Goal: Information Seeking & Learning: Learn about a topic

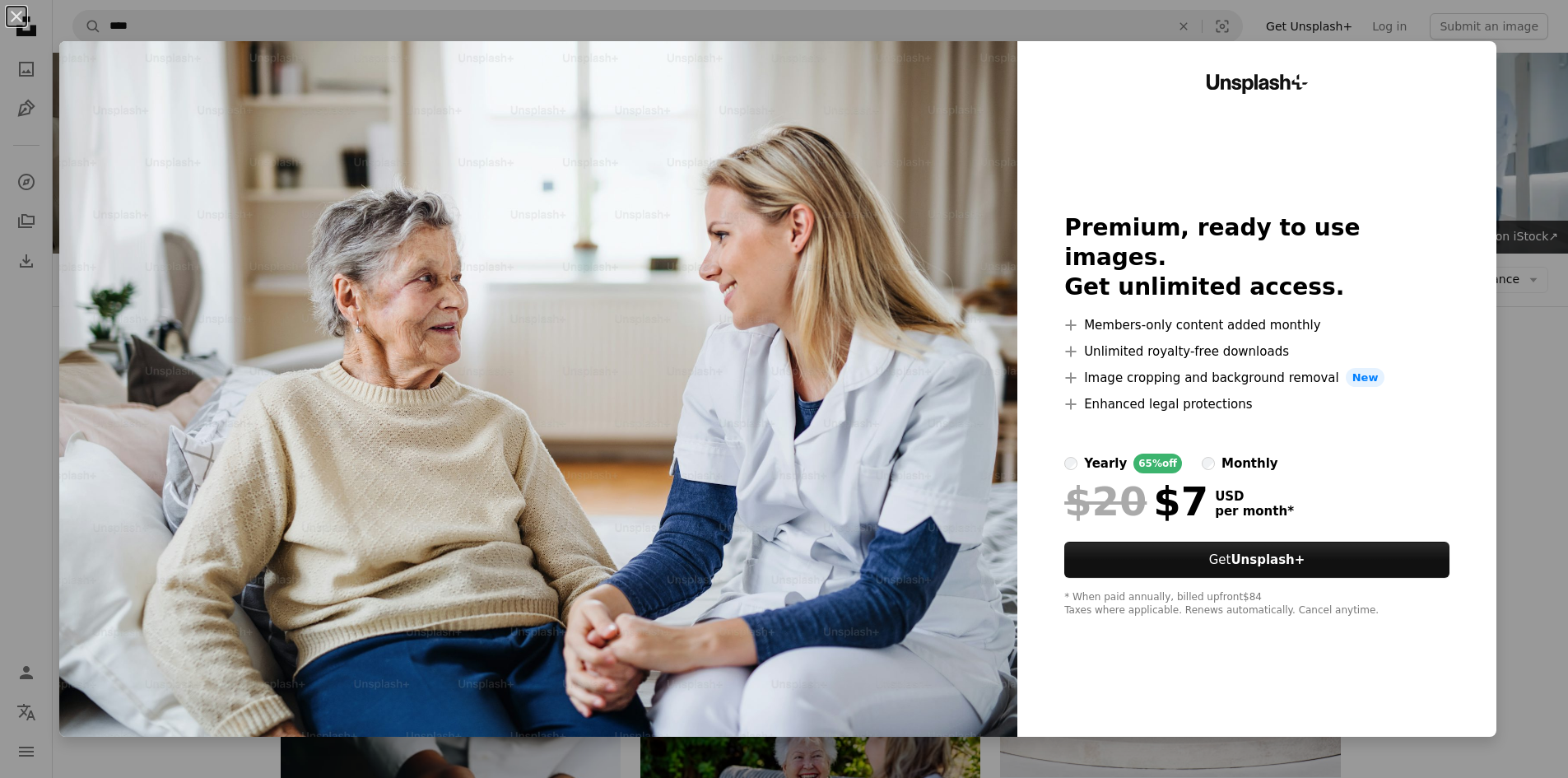
scroll to position [9360, 0]
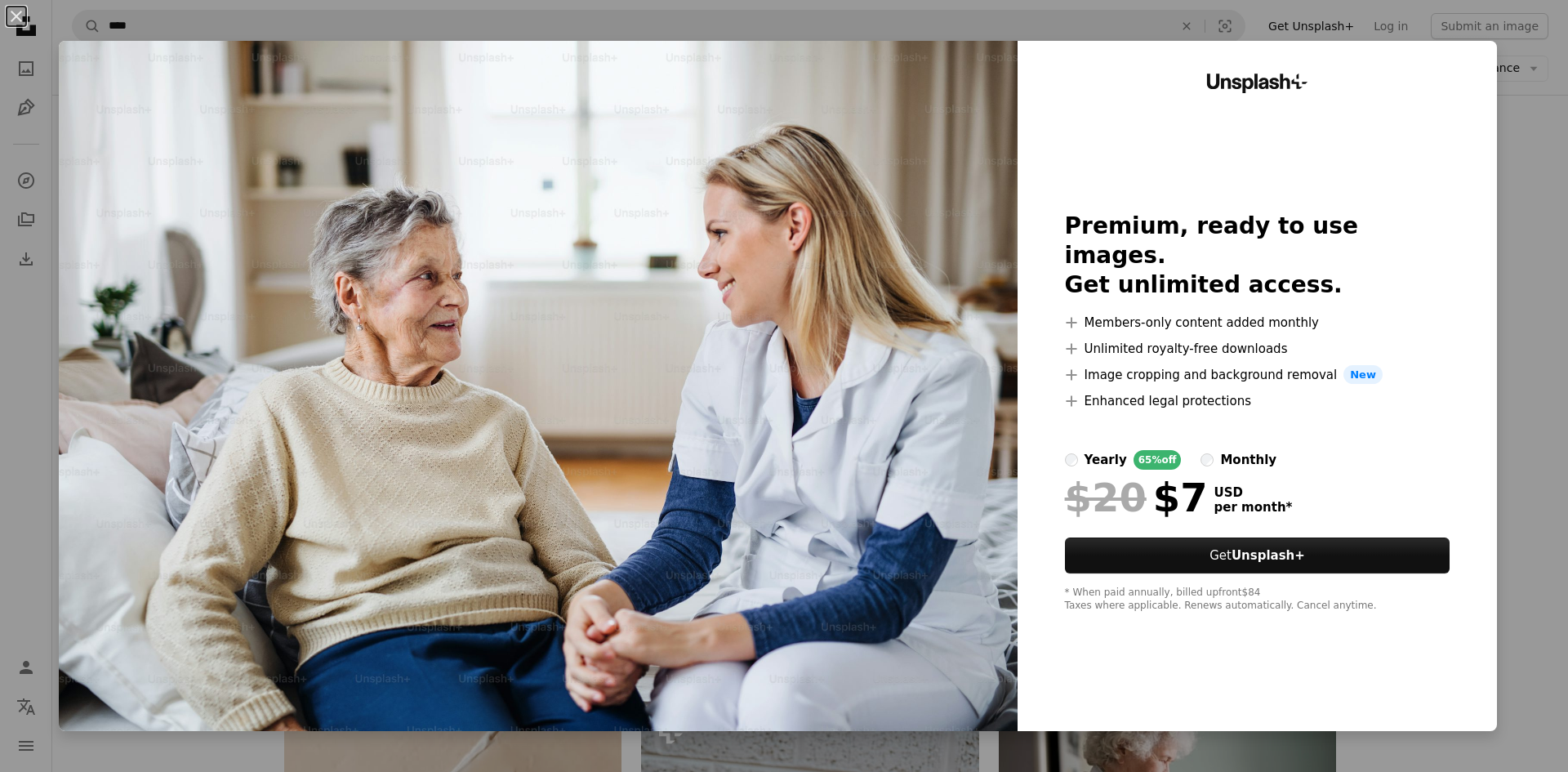
click at [1522, 388] on div "An X shape Unsplash+ Premium, ready to use images. Get unlimited access. A plus…" at bounding box center [784, 386] width 1568 height 772
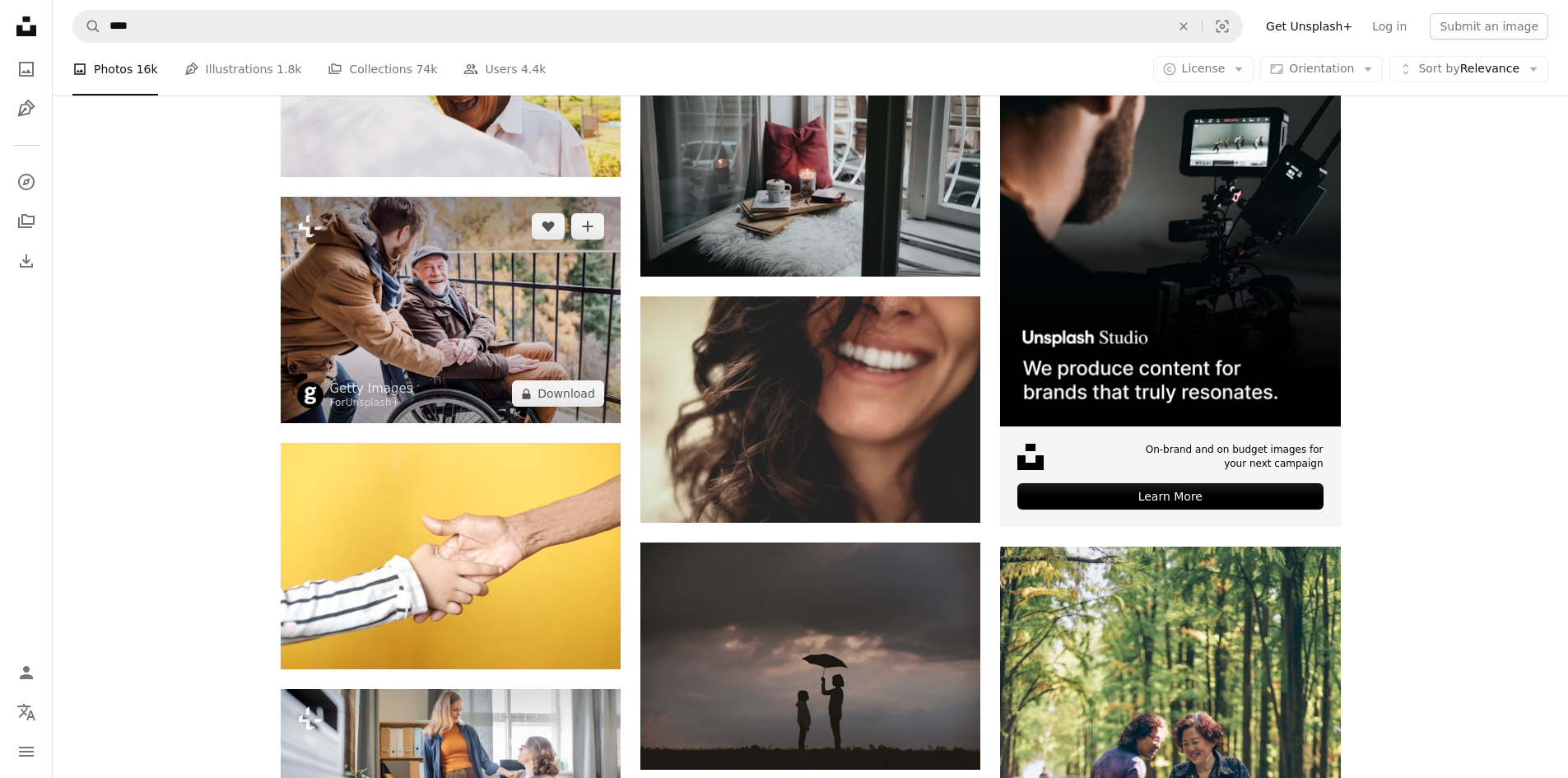
scroll to position [5984, 0]
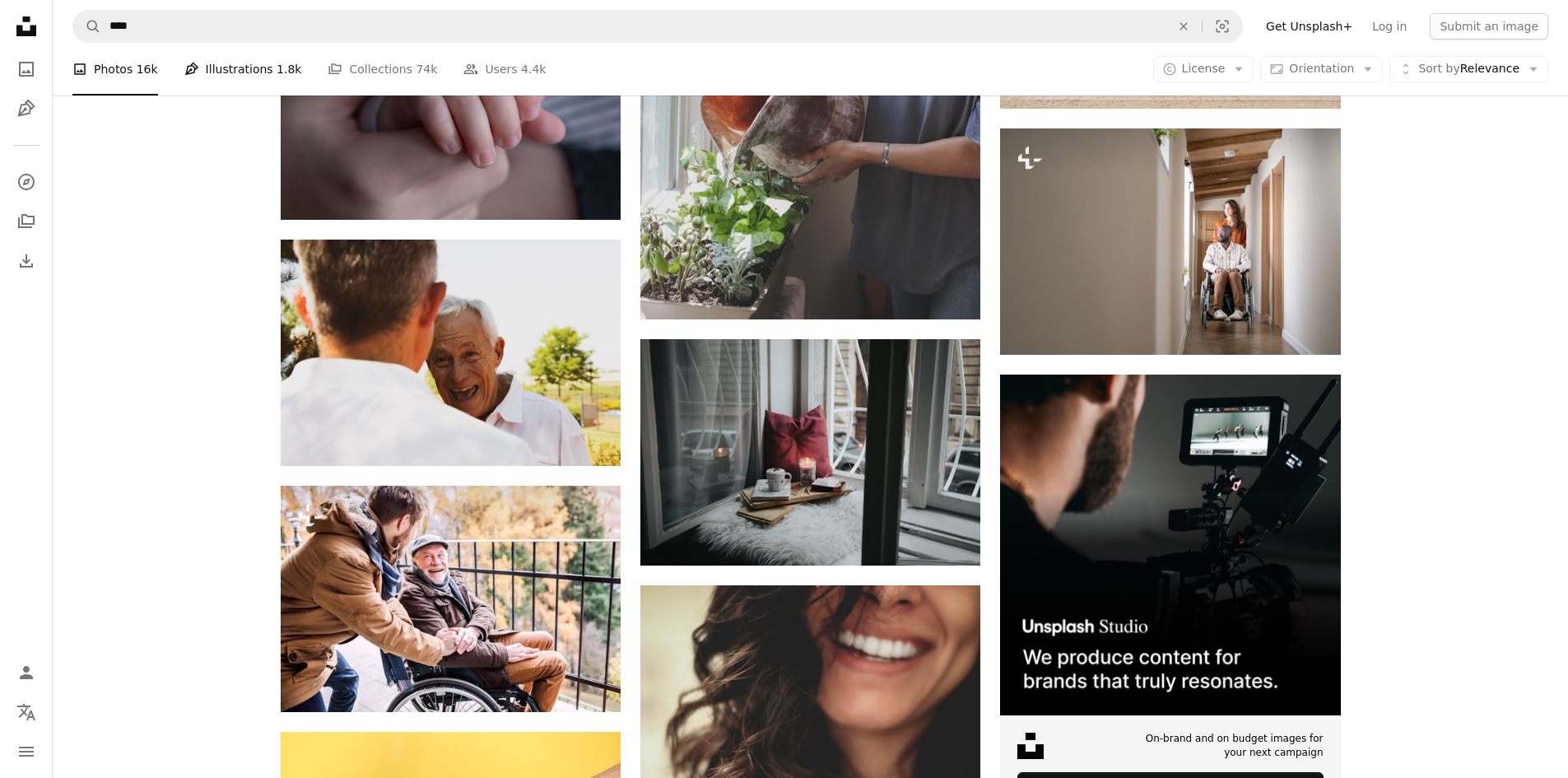
click at [212, 75] on link "Pen Tool Illustrations 1.8k" at bounding box center [243, 69] width 118 height 53
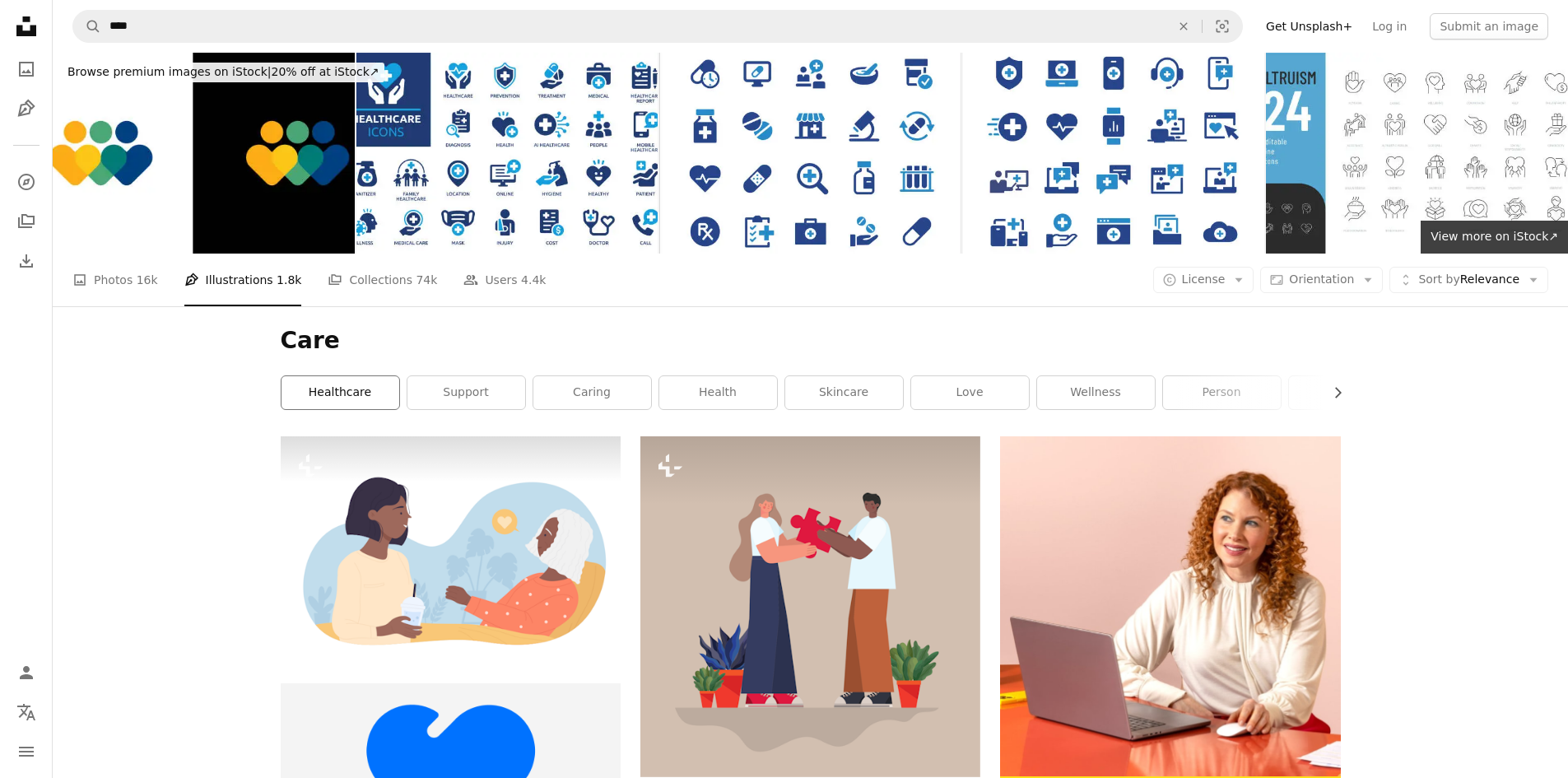
click at [347, 399] on link "healthcare" at bounding box center [340, 392] width 118 height 33
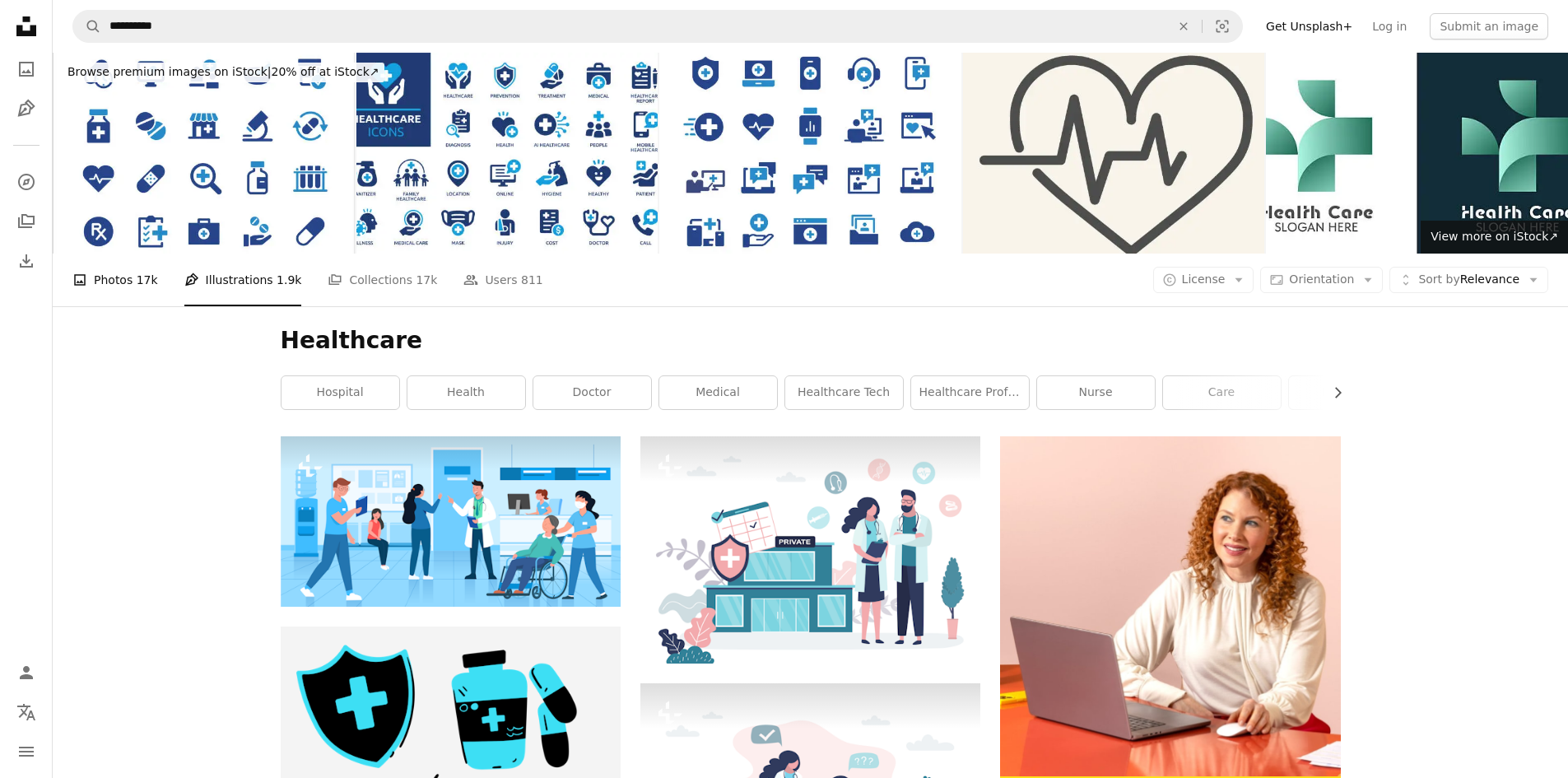
click at [100, 283] on link "A photo Photos 17k" at bounding box center [116, 280] width 85 height 53
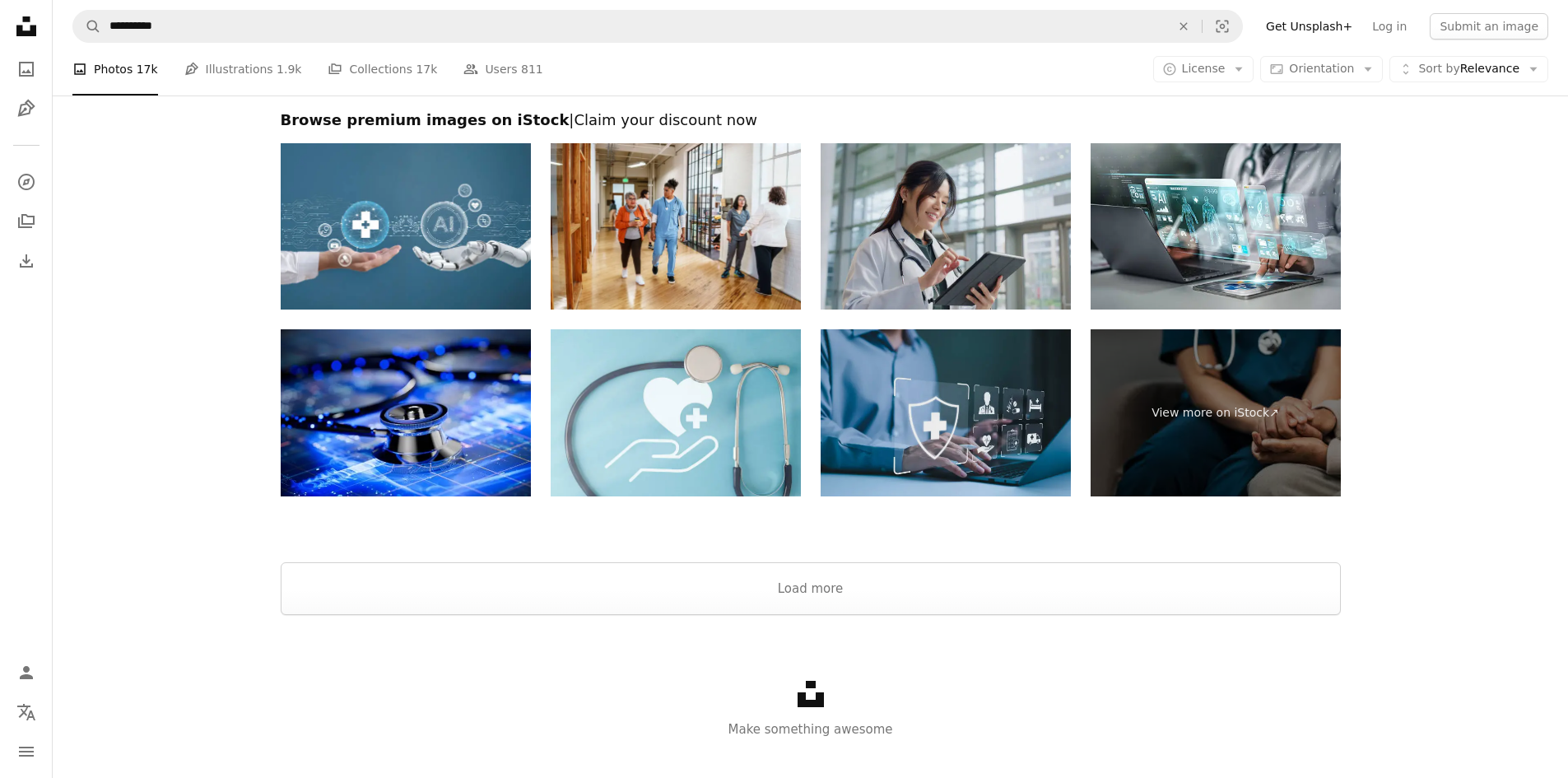
scroll to position [2617, 0]
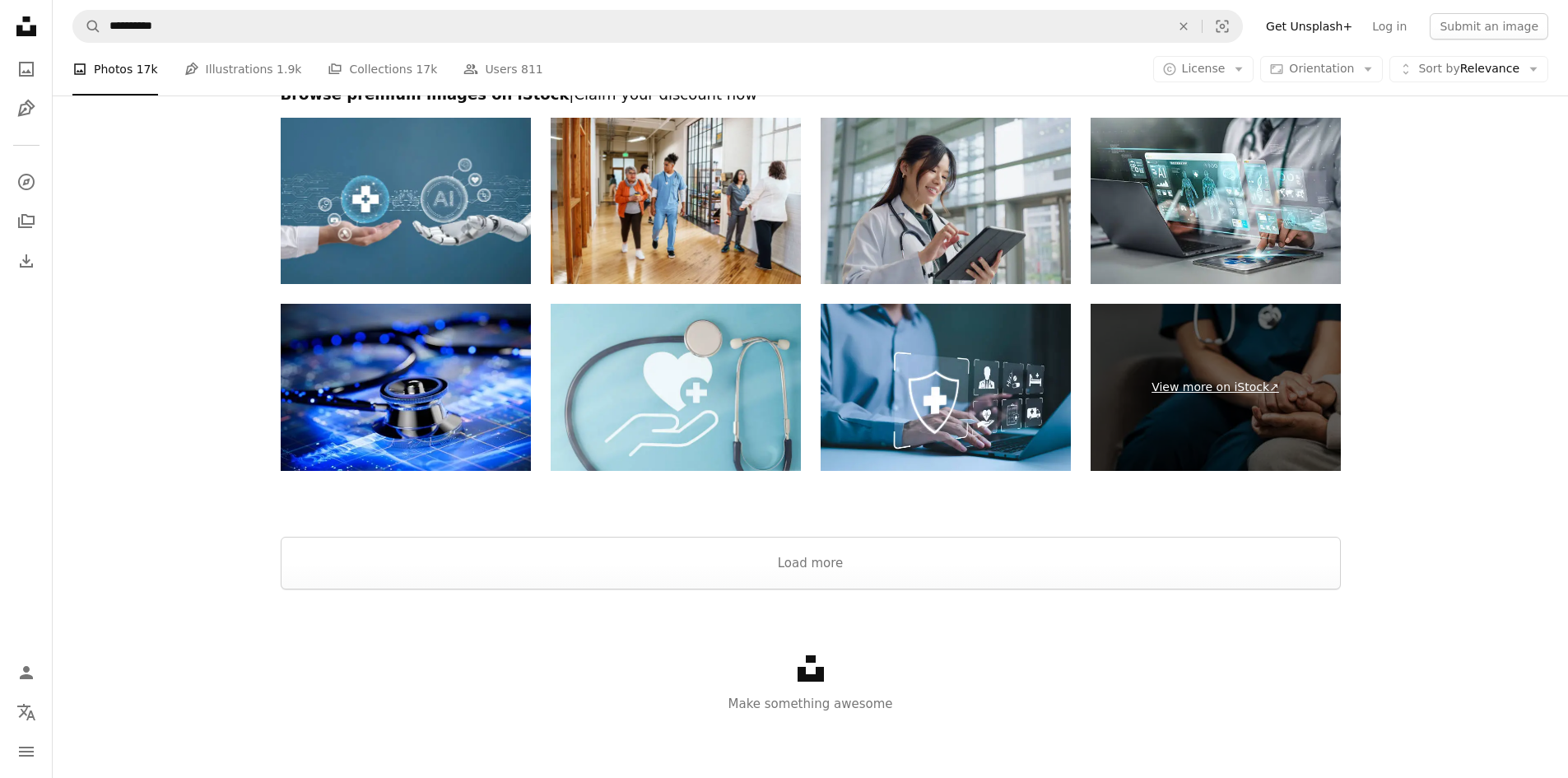
click at [1226, 387] on link "View more on iStock ↗" at bounding box center [1216, 388] width 250 height 167
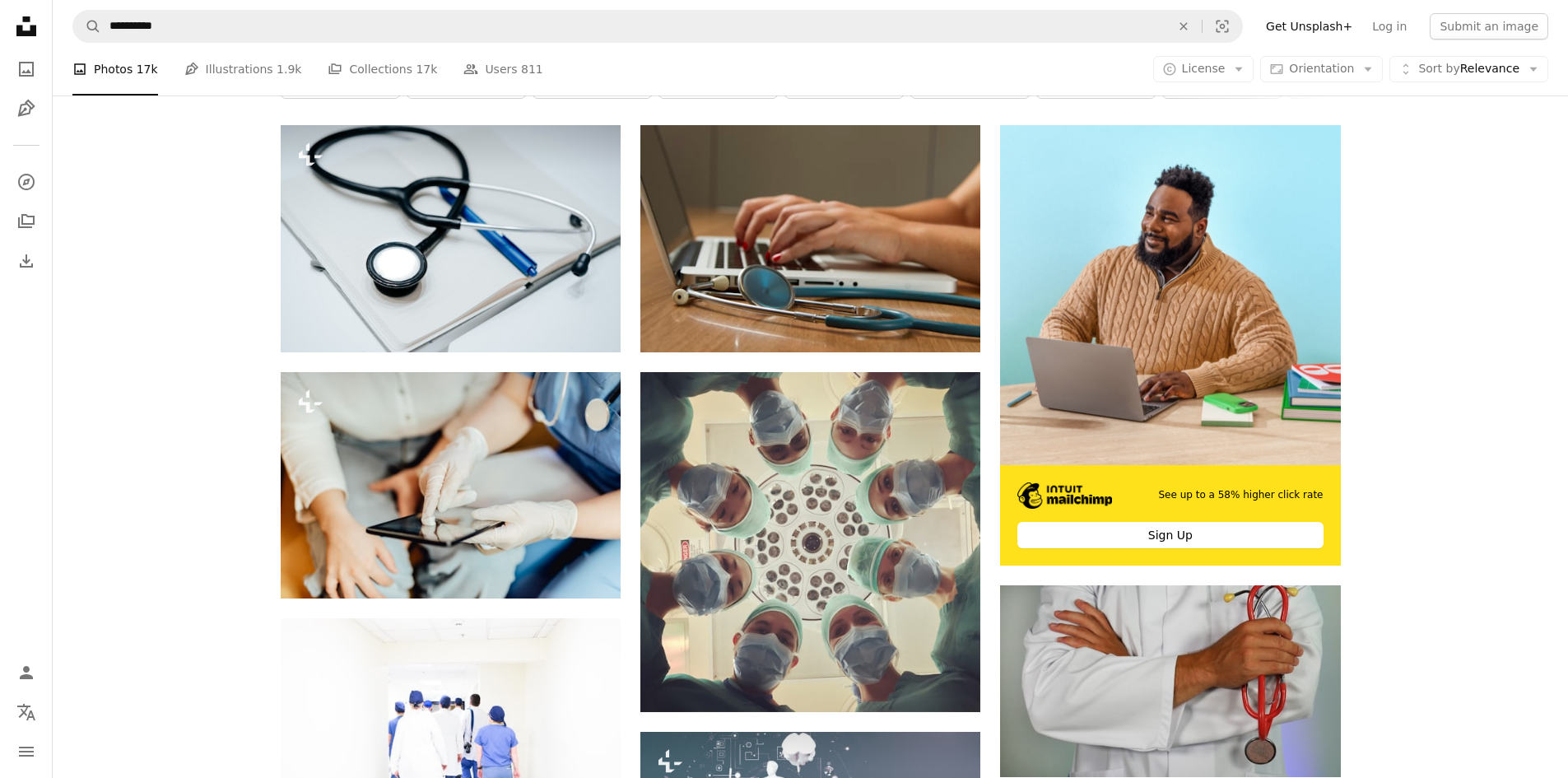
scroll to position [0, 0]
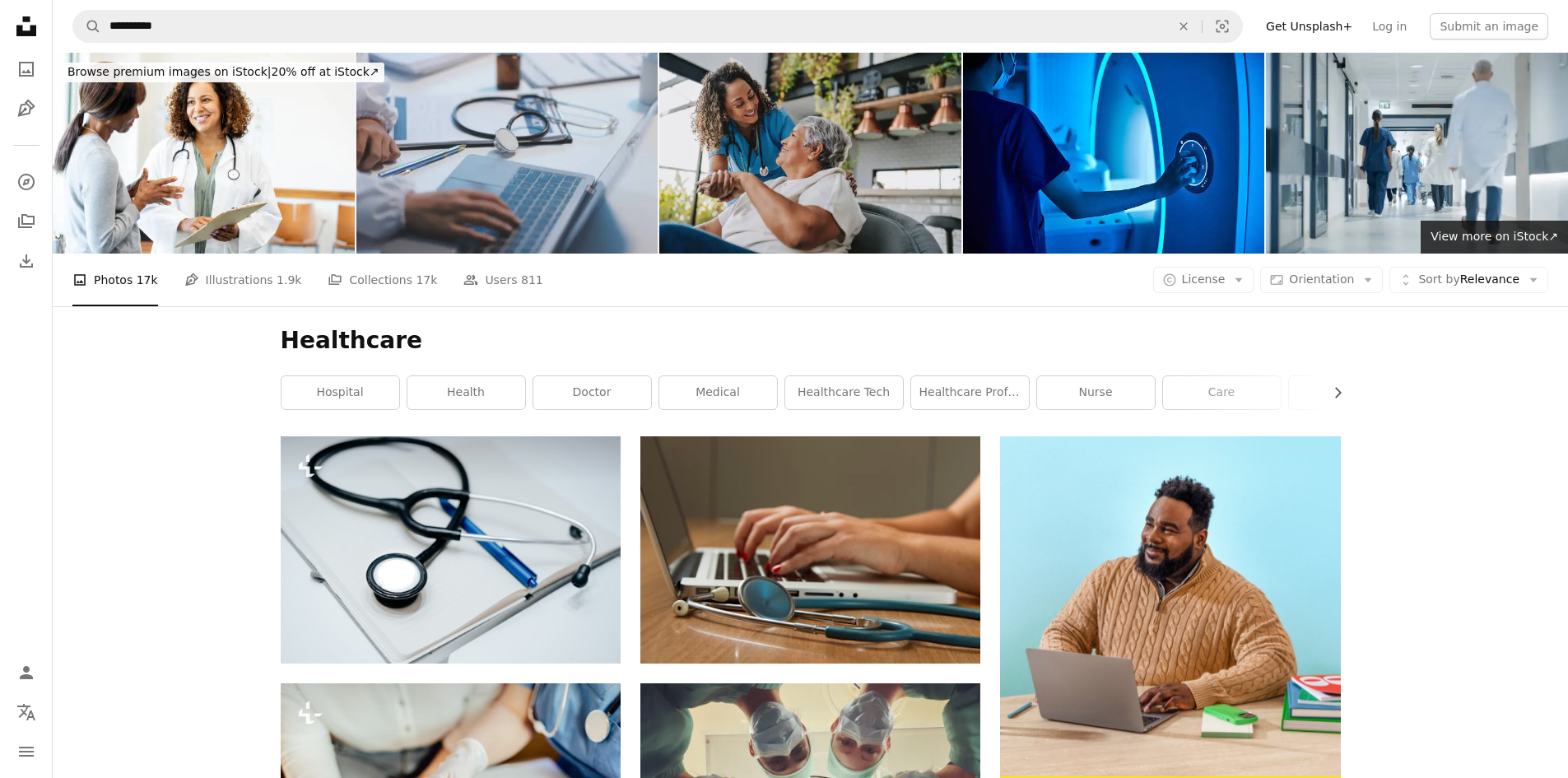
click at [795, 173] on img at bounding box center [810, 153] width 302 height 201
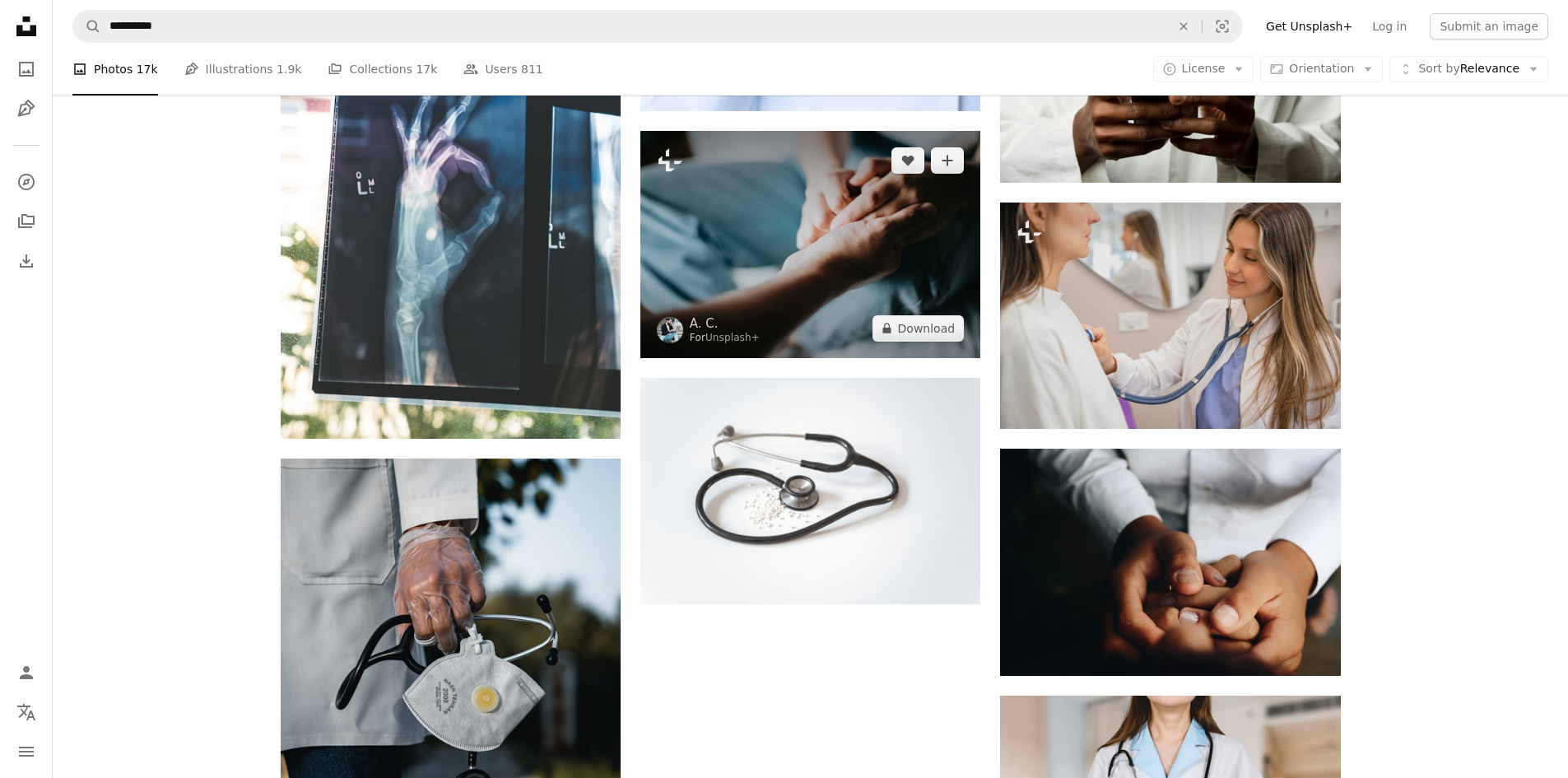
scroll to position [1647, 0]
